Goal: Task Accomplishment & Management: Manage account settings

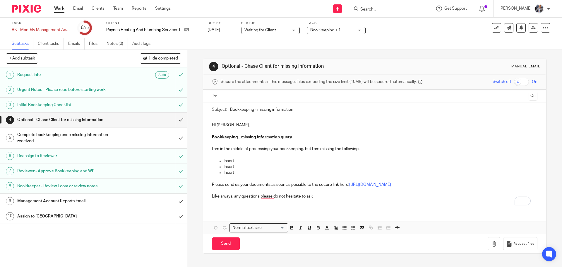
click at [75, 201] on h1 "Management Account Reports Email" at bounding box center [67, 200] width 101 height 9
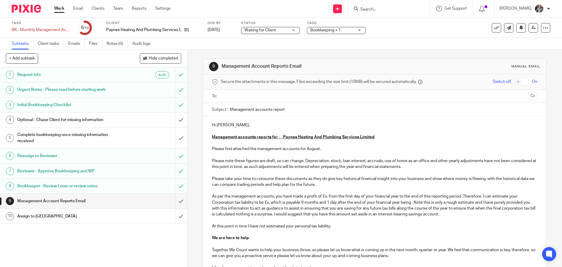
click at [36, 217] on h1 "Assign to [GEOGRAPHIC_DATA]" at bounding box center [67, 216] width 101 height 9
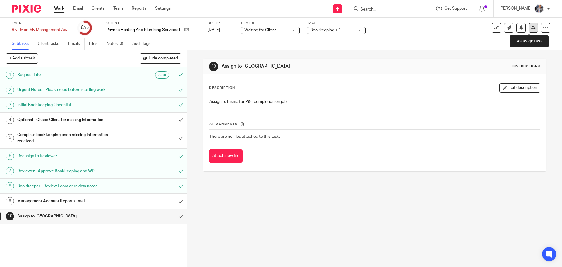
click at [531, 27] on icon at bounding box center [533, 27] width 4 height 4
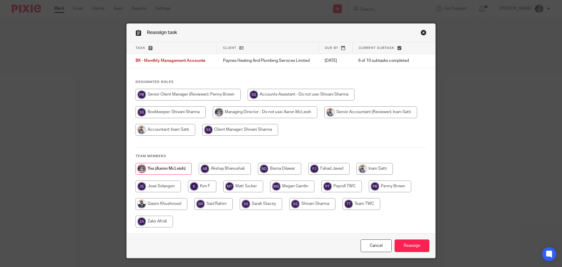
click at [269, 167] on input "radio" at bounding box center [279, 169] width 43 height 12
radio input "true"
click at [416, 247] on input "Reassign" at bounding box center [411, 245] width 35 height 13
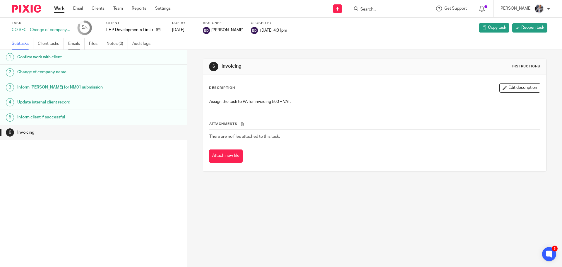
click at [73, 43] on link "Emails" at bounding box center [76, 43] width 16 height 11
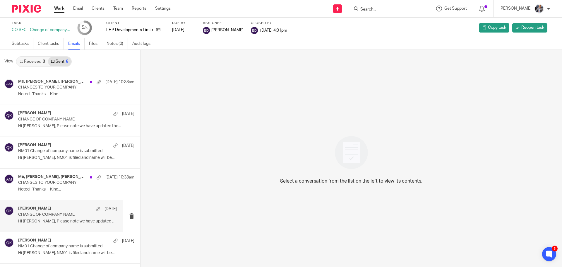
click at [51, 222] on p "Hi [PERSON_NAME], Please note we have updated the..." at bounding box center [67, 221] width 99 height 5
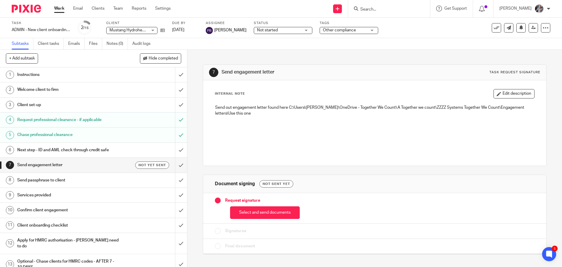
click at [389, 11] on input "Search" at bounding box center [386, 9] width 53 height 5
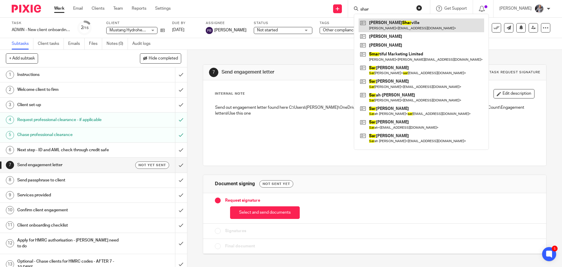
type input "shar"
click at [403, 29] on link at bounding box center [421, 24] width 126 height 13
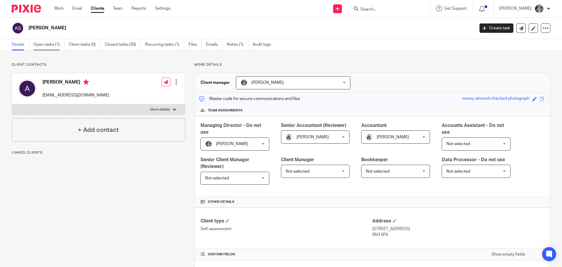
click at [43, 49] on link "Open tasks (1)" at bounding box center [48, 44] width 31 height 11
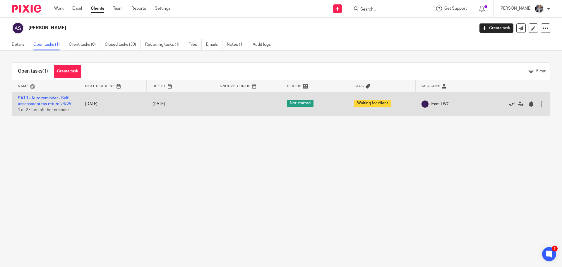
click at [509, 105] on icon at bounding box center [512, 104] width 6 height 6
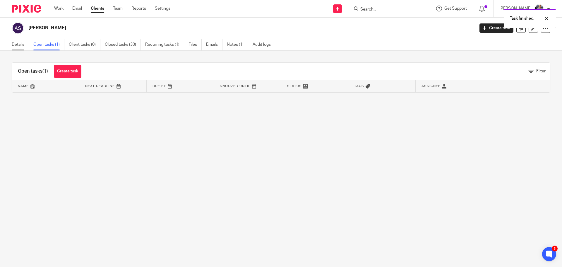
click at [13, 46] on link "Details" at bounding box center [20, 44] width 17 height 11
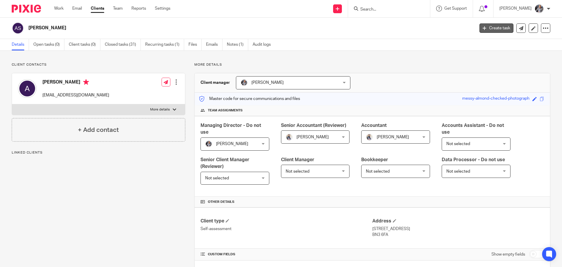
click at [495, 31] on link "Create task" at bounding box center [496, 27] width 34 height 9
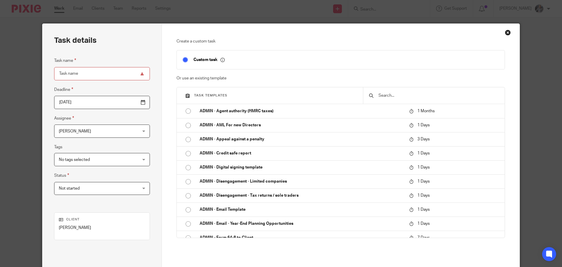
click at [407, 95] on input "text" at bounding box center [438, 95] width 121 height 6
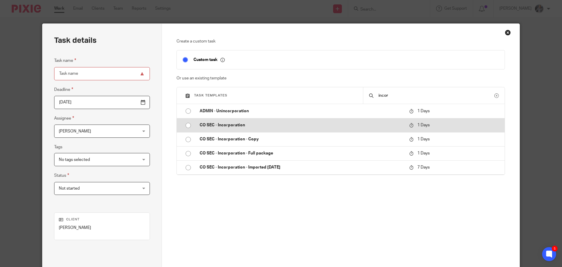
type input "incor"
click at [251, 124] on p "CO SEC - Incorporation" at bounding box center [302, 125] width 204 height 6
type input "2025-09-25"
type input "CO SEC - Incorporation"
checkbox input "false"
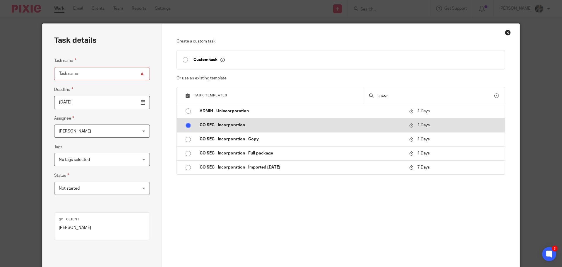
radio input "true"
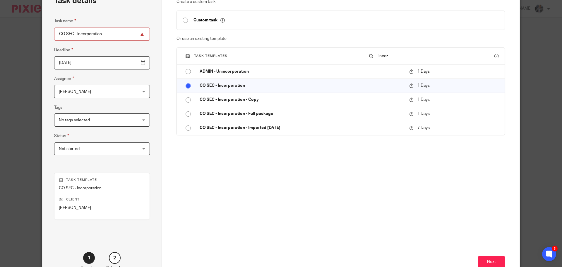
scroll to position [79, 0]
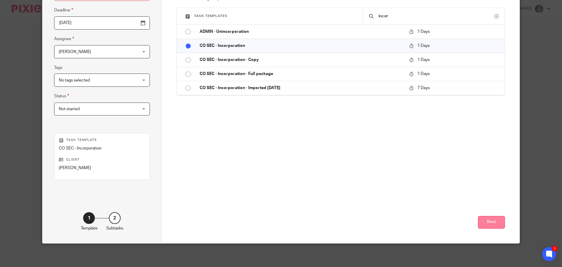
click at [487, 223] on button "Next" at bounding box center [491, 222] width 27 height 13
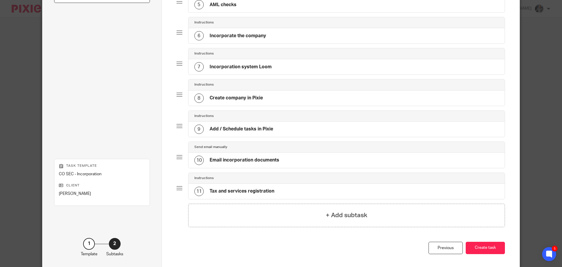
scroll to position [217, 0]
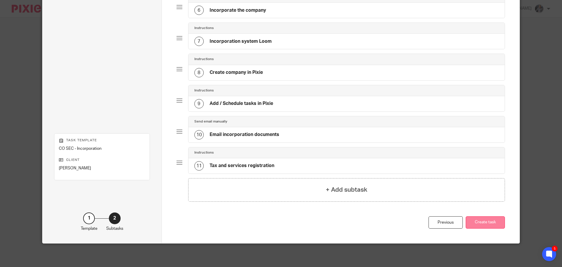
click at [479, 217] on button "Create task" at bounding box center [485, 222] width 39 height 13
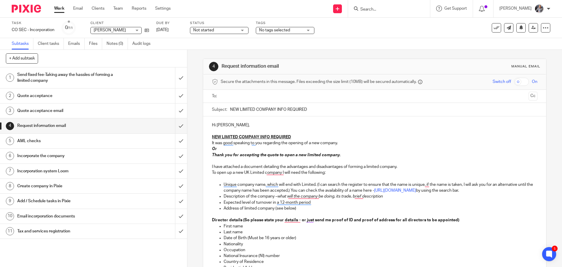
click at [223, 126] on p "Hi Alice," at bounding box center [374, 125] width 325 height 6
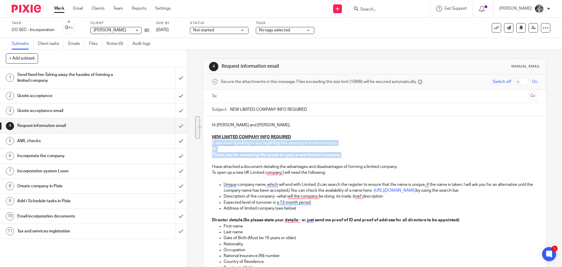
drag, startPoint x: 302, startPoint y: 136, endPoint x: 343, endPoint y: 154, distance: 44.8
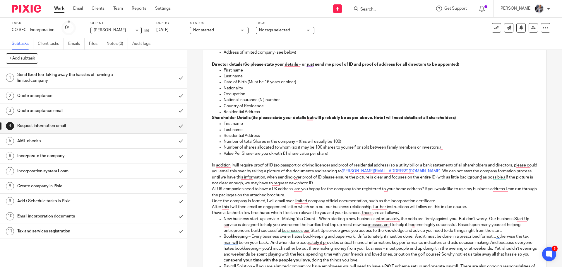
scroll to position [146, 0]
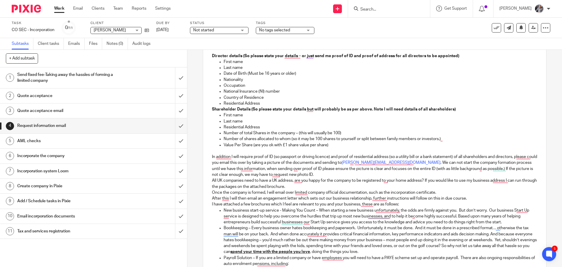
click at [307, 173] on p "In addition I will require proof of ID (so passport or driving licence) and pro…" at bounding box center [374, 166] width 325 height 24
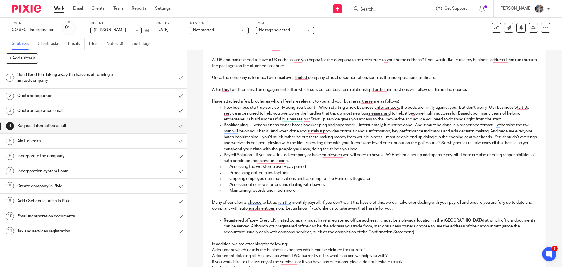
scroll to position [263, 0]
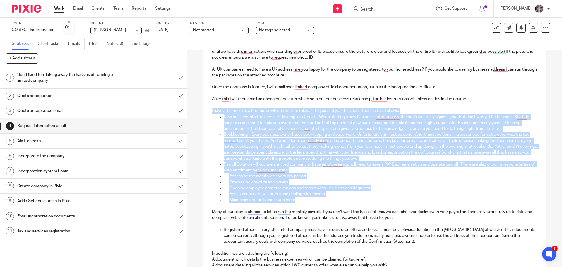
drag, startPoint x: 305, startPoint y: 202, endPoint x: 203, endPoint y: 112, distance: 136.0
click at [203, 111] on div "Secure the attachments in this message. Files exceeding the size limit (10MB) w…" at bounding box center [374, 75] width 343 height 529
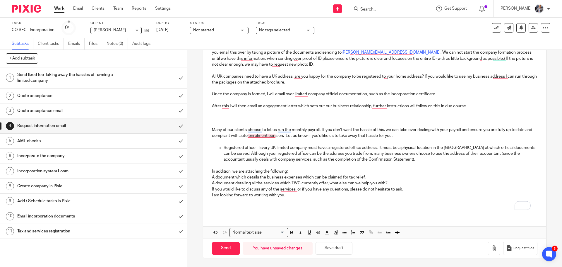
scroll to position [251, 0]
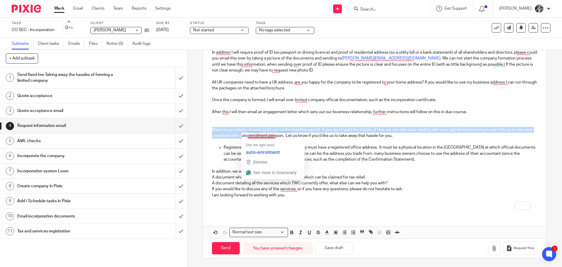
drag, startPoint x: 214, startPoint y: 122, endPoint x: 248, endPoint y: 130, distance: 35.4
click at [248, 134] on div "Hi Alice and Ellie, NEW LIMITED COMPANY INFO REQUIRED I have attached a documen…" at bounding box center [374, 40] width 343 height 348
click at [248, 123] on p "To enrich screen reader interactions, please activate Accessibility in Grammarl…" at bounding box center [374, 124] width 325 height 6
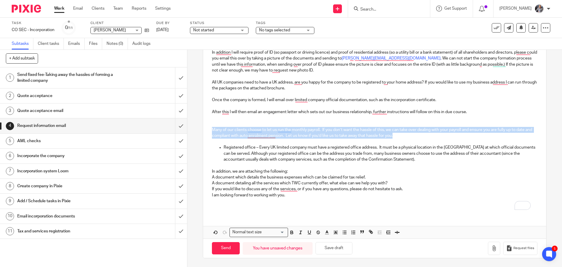
drag, startPoint x: 406, startPoint y: 135, endPoint x: 208, endPoint y: 130, distance: 198.2
click at [208, 130] on div "Hi Alice and Ellie, NEW LIMITED COMPANY INFO REQUIRED I have attached a documen…" at bounding box center [374, 40] width 343 height 348
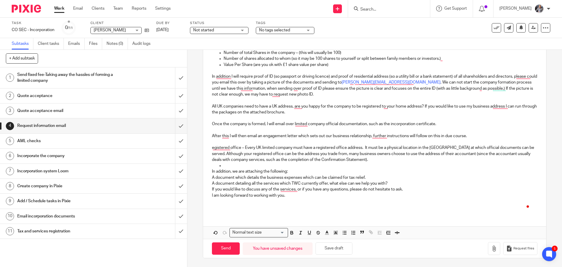
scroll to position [227, 0]
click at [523, 145] on p "Registered office – Every UK limited company must have a registered office addr…" at bounding box center [374, 154] width 325 height 18
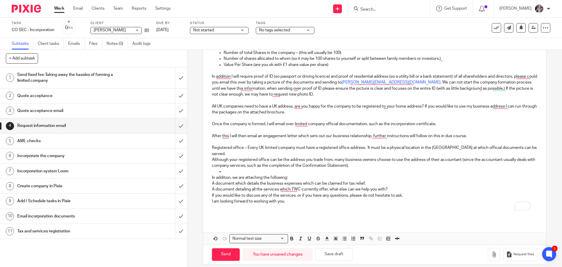
scroll to position [233, 0]
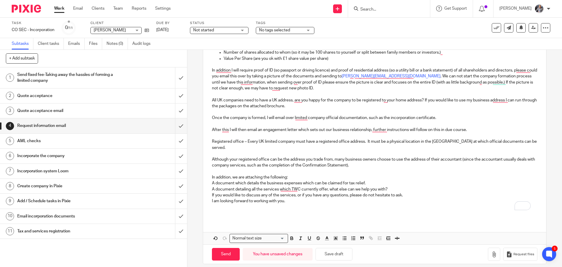
click at [308, 174] on p "In addition, we are attaching the following:" at bounding box center [374, 177] width 325 height 6
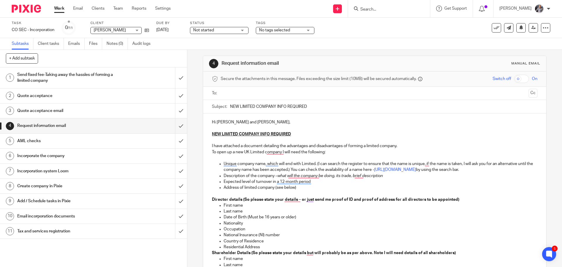
scroll to position [0, 0]
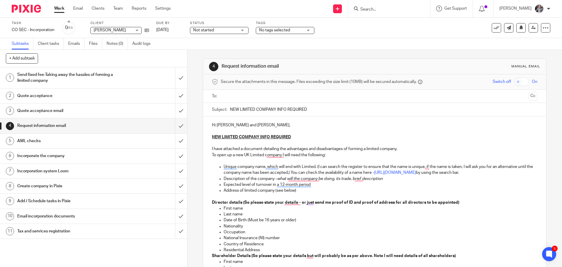
click at [257, 94] on input "text" at bounding box center [374, 96] width 303 height 7
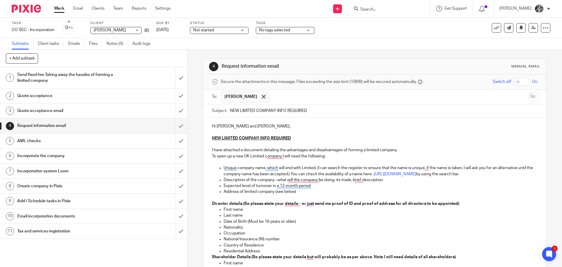
click at [277, 98] on input "text" at bounding box center [399, 96] width 254 height 11
type input "ell"
click at [293, 97] on input "text" at bounding box center [409, 96] width 233 height 11
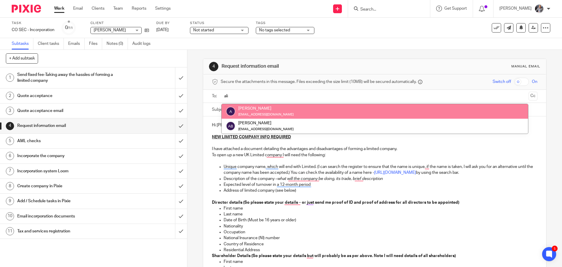
type input "ali"
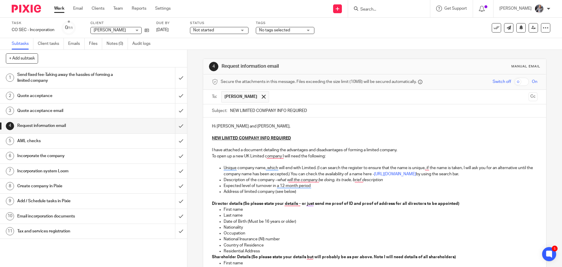
click at [281, 100] on input "text" at bounding box center [399, 96] width 254 height 11
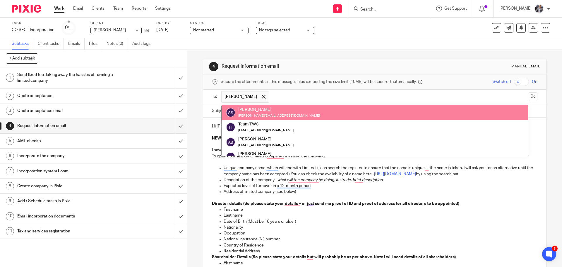
paste input "elliesharville@gmail.com"
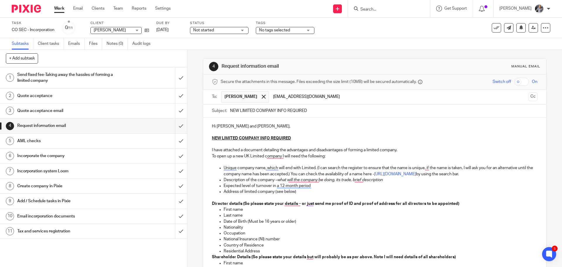
type input "elliesharville@gmail.com"
click at [329, 126] on p "Hi Alice and Ellie," at bounding box center [374, 126] width 325 height 6
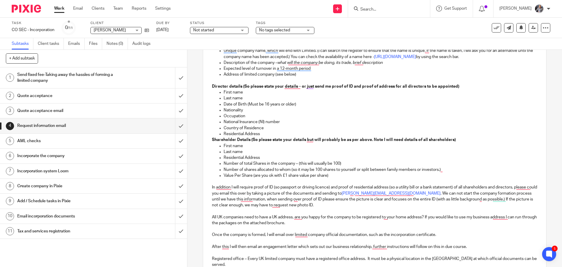
scroll to position [88, 0]
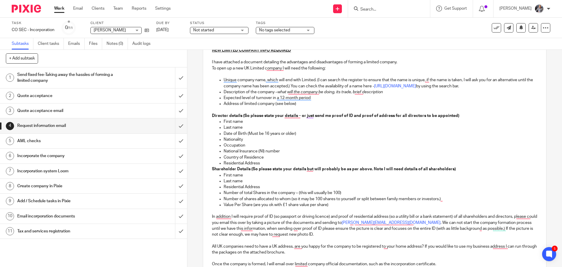
click at [464, 199] on p "Number of shares allocated to whom (so it may be 100 shares to yourself or spli…" at bounding box center [380, 199] width 313 height 6
click at [438, 199] on p "Number of shares allocated to whom (so it may be 100 shares to yourself or spli…" at bounding box center [380, 199] width 313 height 6
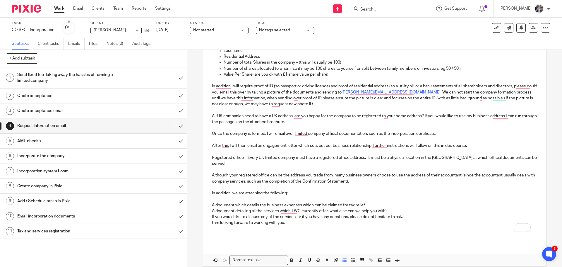
scroll to position [234, 0]
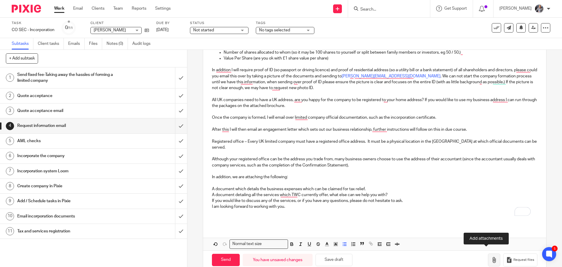
click at [491, 257] on icon "button" at bounding box center [494, 260] width 6 height 6
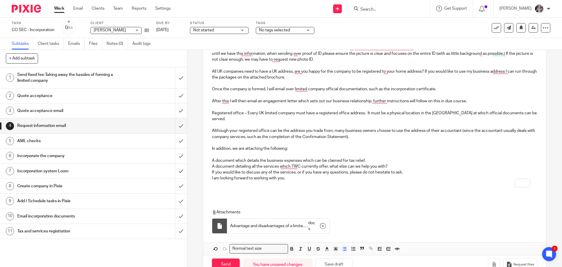
scroll to position [263, 0]
click at [491, 260] on icon "button" at bounding box center [494, 263] width 6 height 6
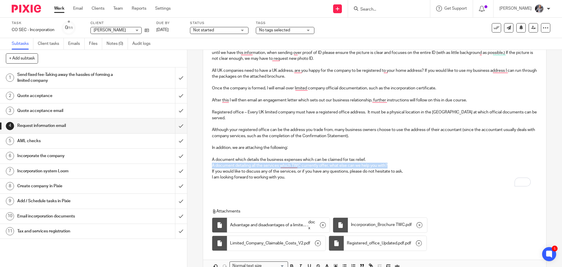
drag, startPoint x: 394, startPoint y: 159, endPoint x: 210, endPoint y: 157, distance: 184.4
click at [210, 157] on div "Hi Alice and Ellie, NEW LIMITED COMPANY INFO REQUIRED I have attached a documen…" at bounding box center [374, 25] width 343 height 342
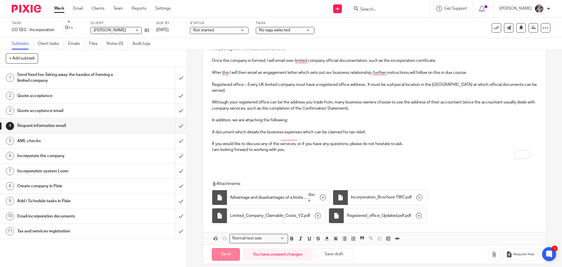
click at [222, 248] on input "Send" at bounding box center [226, 254] width 28 height 13
type input "Sent"
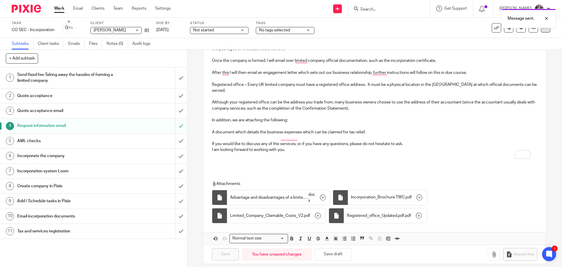
click at [541, 31] on div at bounding box center [545, 27] width 9 height 9
click at [528, 41] on span "See template in use" at bounding box center [522, 42] width 36 height 4
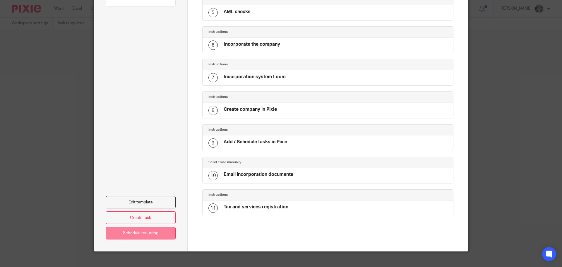
scroll to position [198, 0]
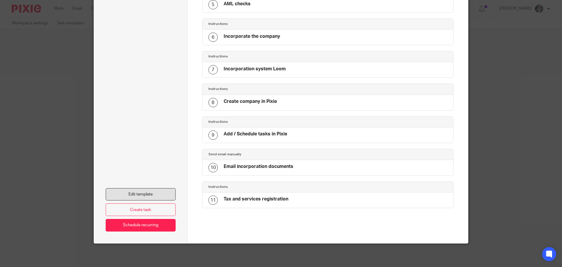
click at [154, 188] on link "Edit template" at bounding box center [141, 194] width 70 height 13
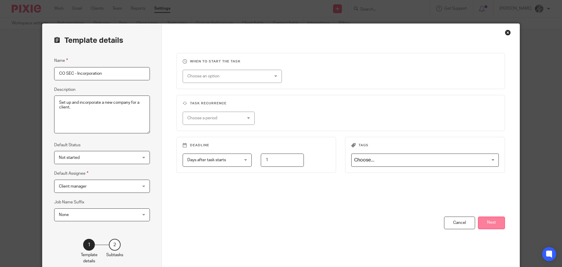
click at [492, 223] on button "Next" at bounding box center [491, 222] width 27 height 13
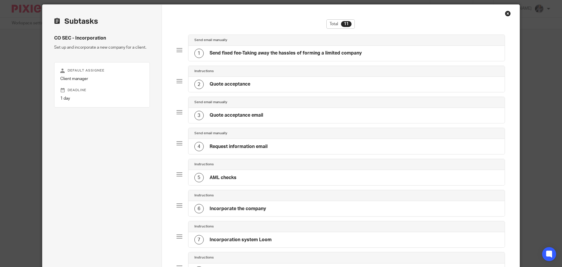
scroll to position [29, 0]
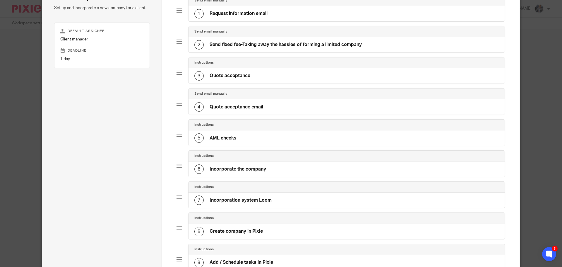
click at [236, 136] on div "5 AML checks" at bounding box center [346, 137] width 316 height 15
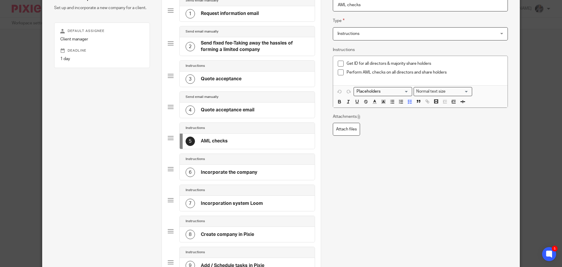
scroll to position [57, 0]
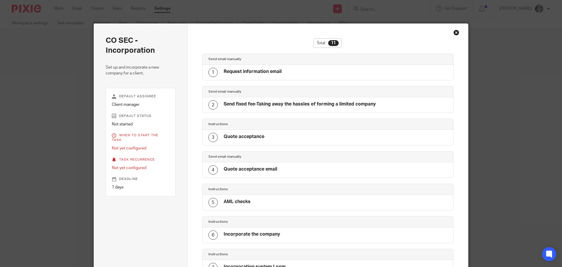
scroll to position [198, 0]
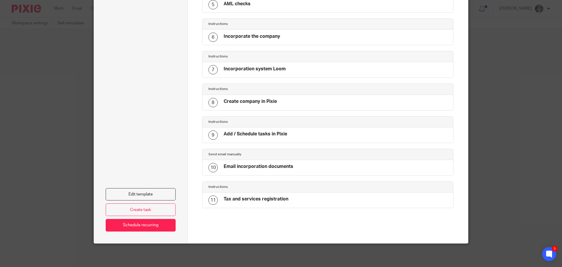
click at [45, 135] on div "CO SEC - Incorporation Set up and incorporate a new company for a client. Defau…" at bounding box center [281, 133] width 562 height 267
